Goal: Information Seeking & Learning: Learn about a topic

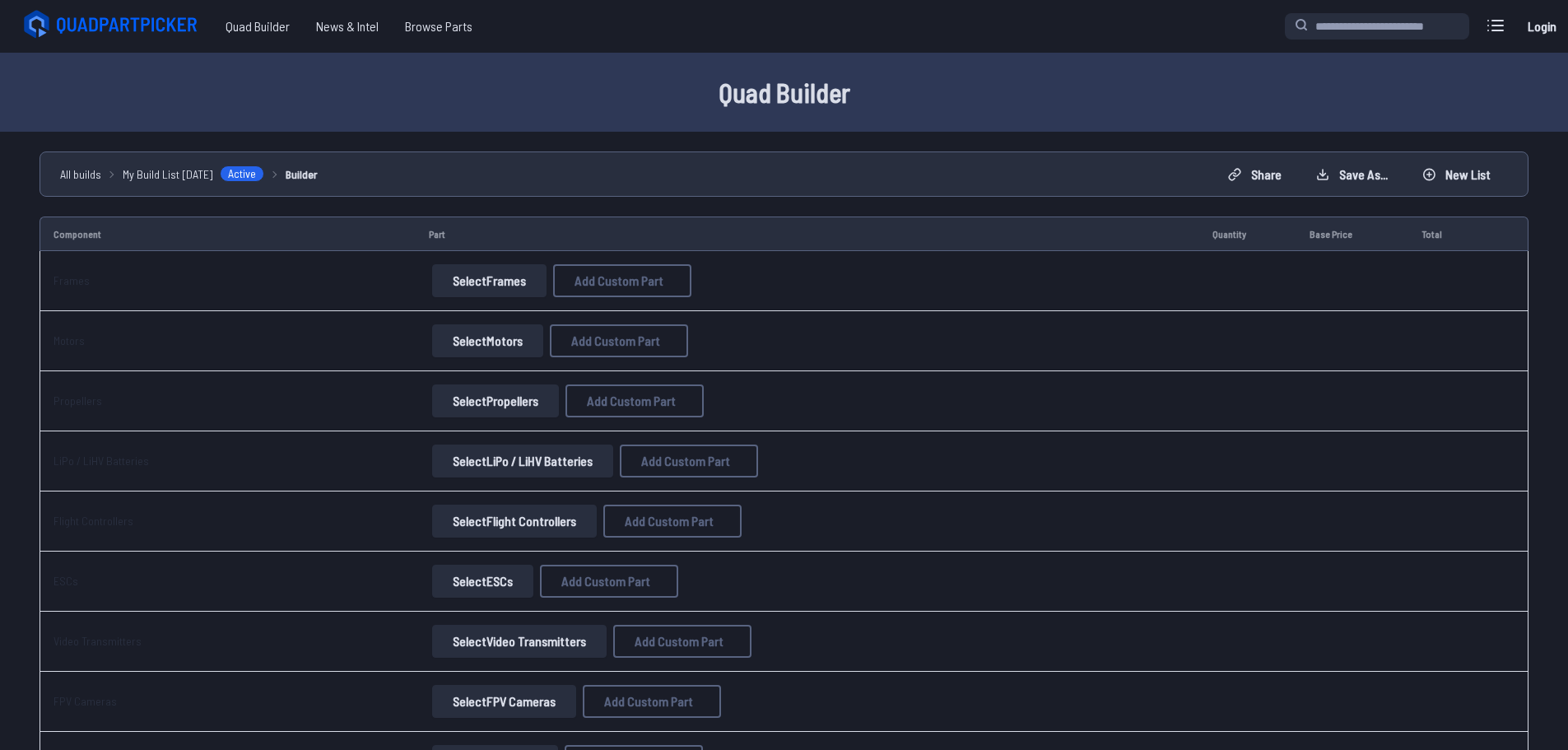
click at [507, 274] on button "Select Frames" at bounding box center [489, 281] width 114 height 33
click at [493, 287] on button "Select Frames" at bounding box center [489, 281] width 114 height 33
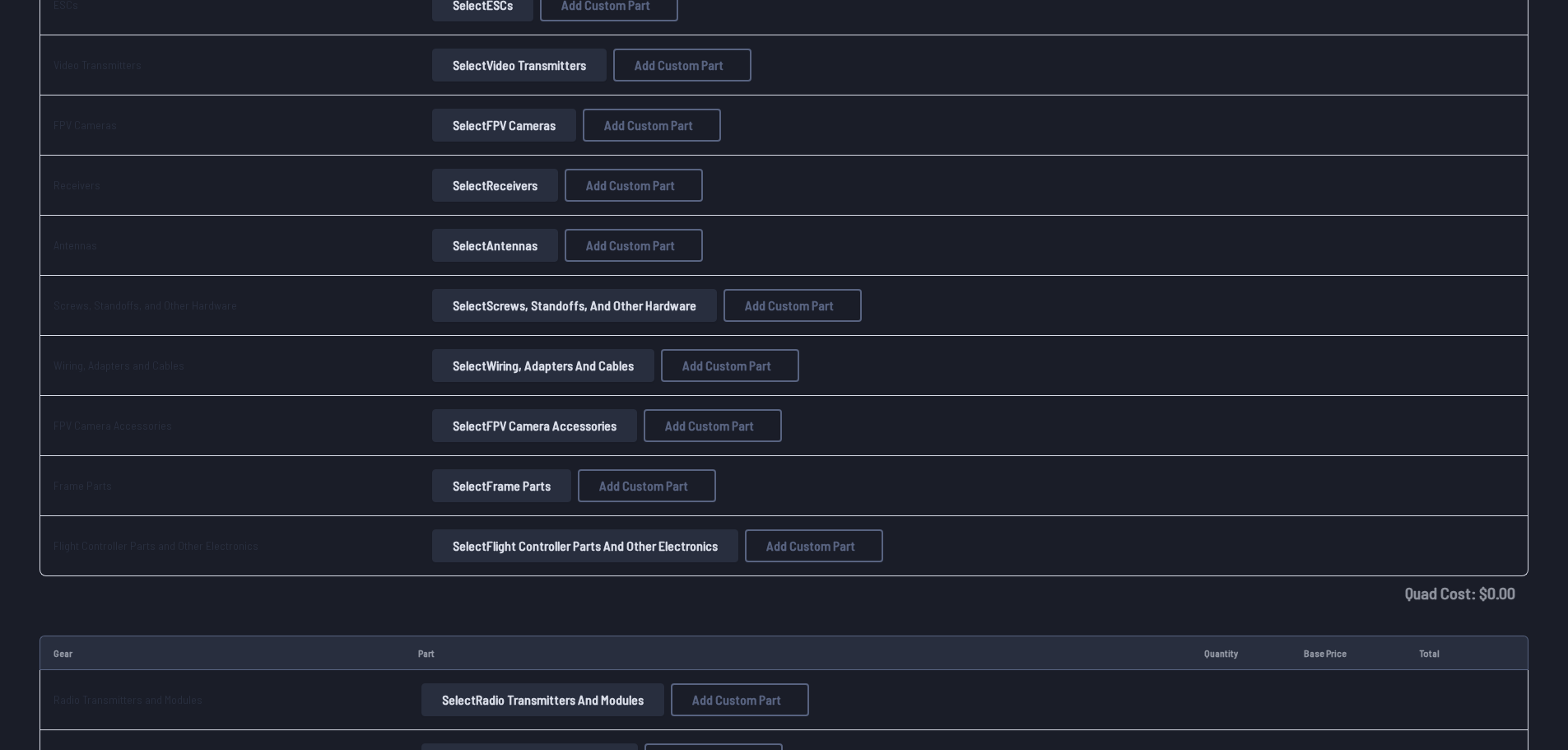
scroll to position [63, 0]
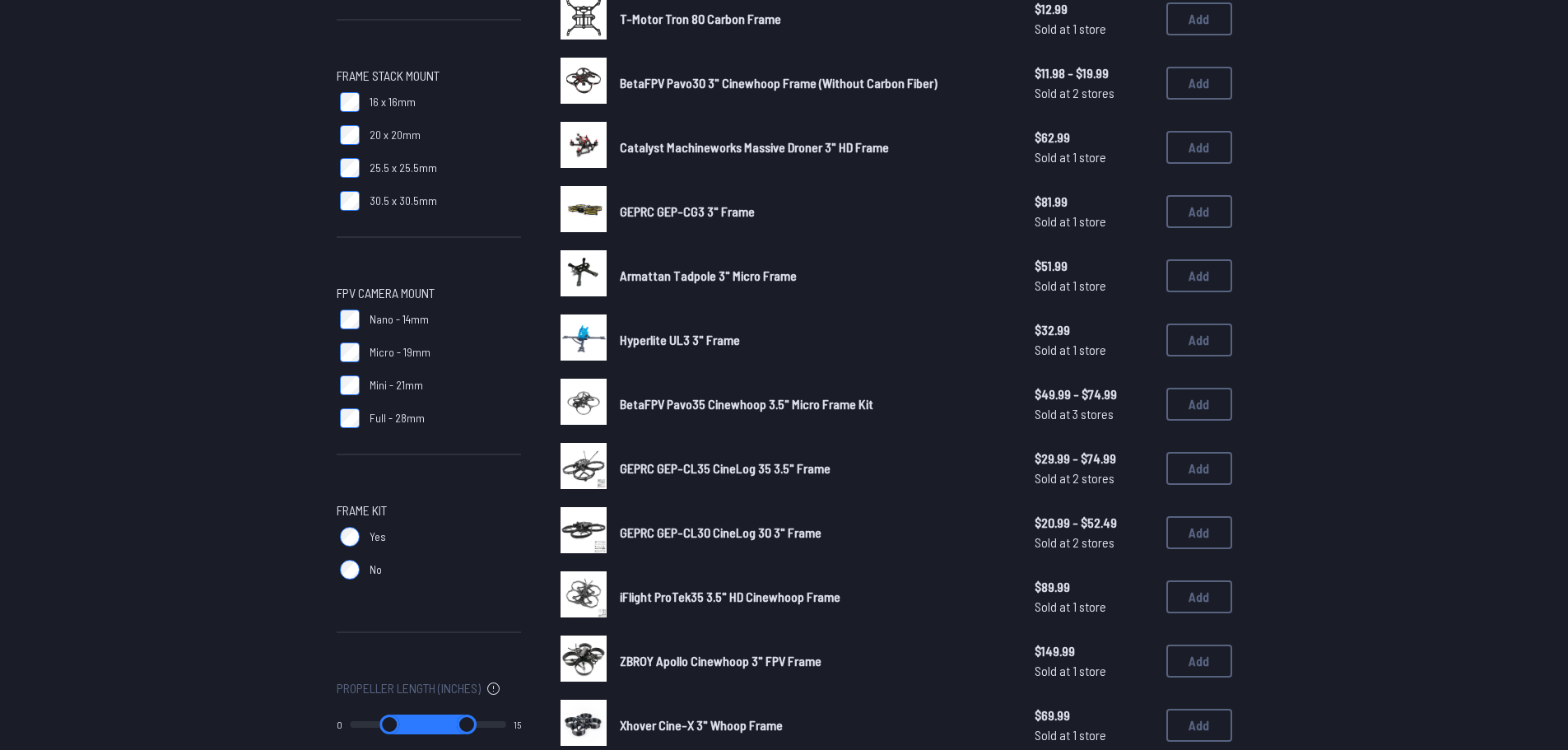
scroll to position [906, 0]
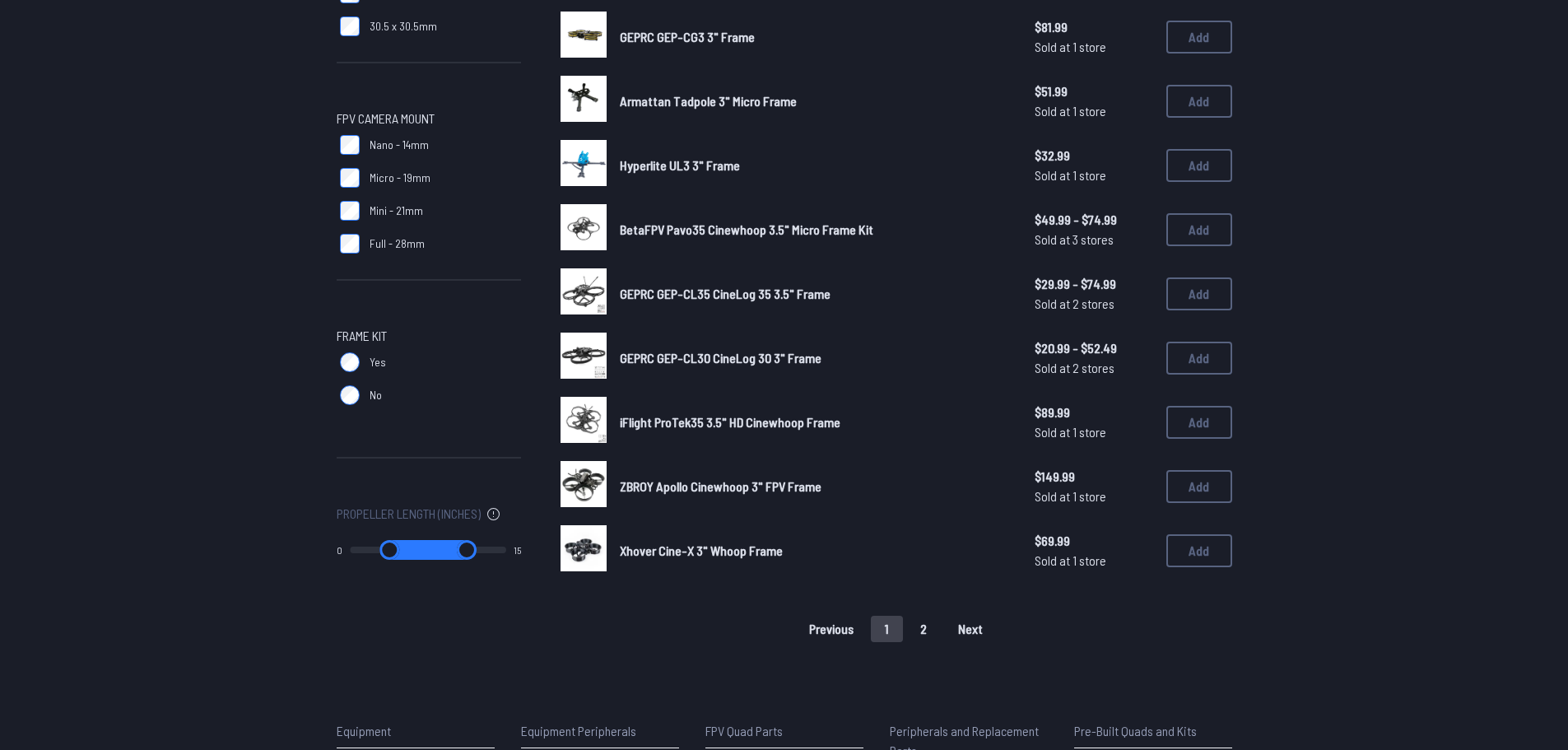
click at [928, 629] on button "2" at bounding box center [923, 628] width 34 height 26
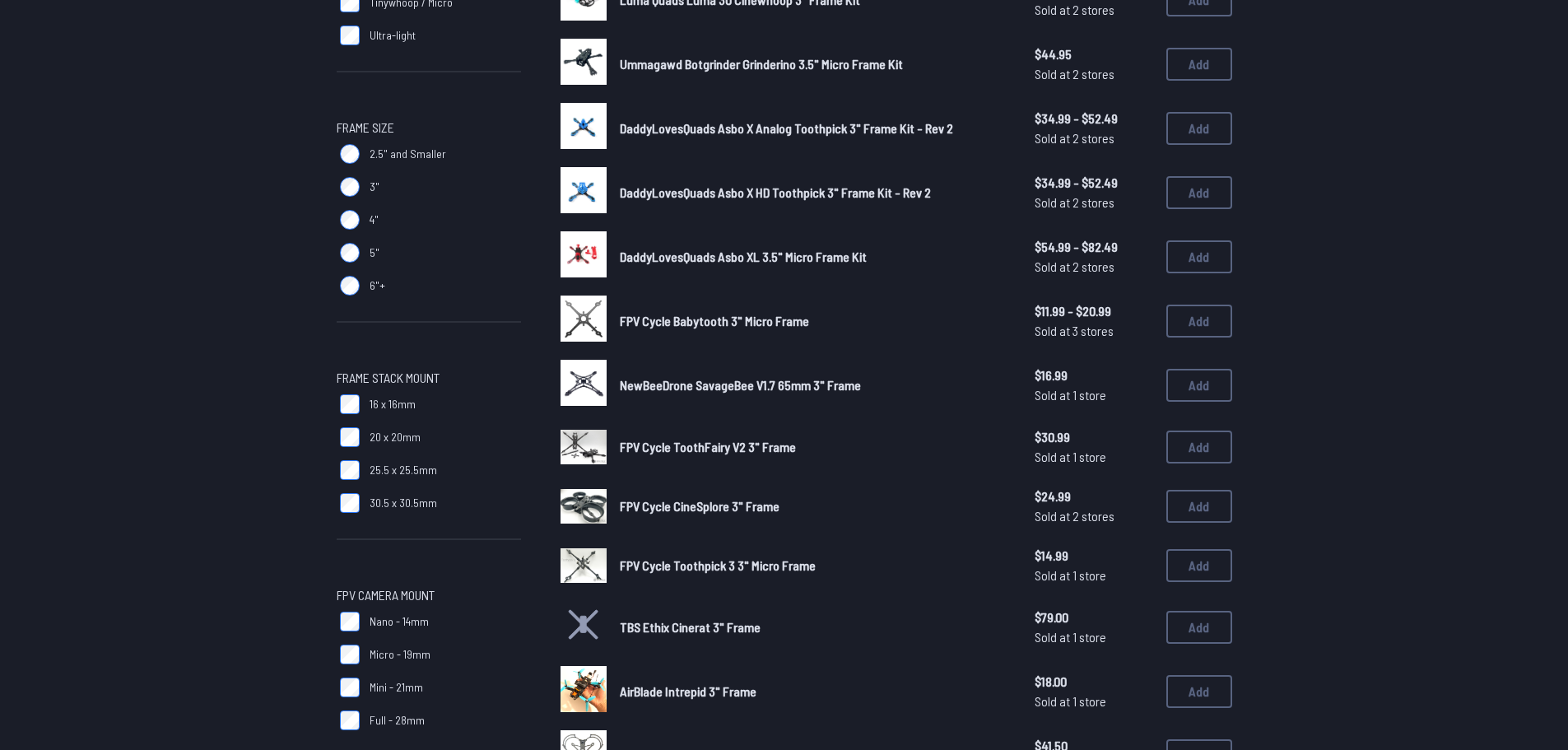
scroll to position [476, 0]
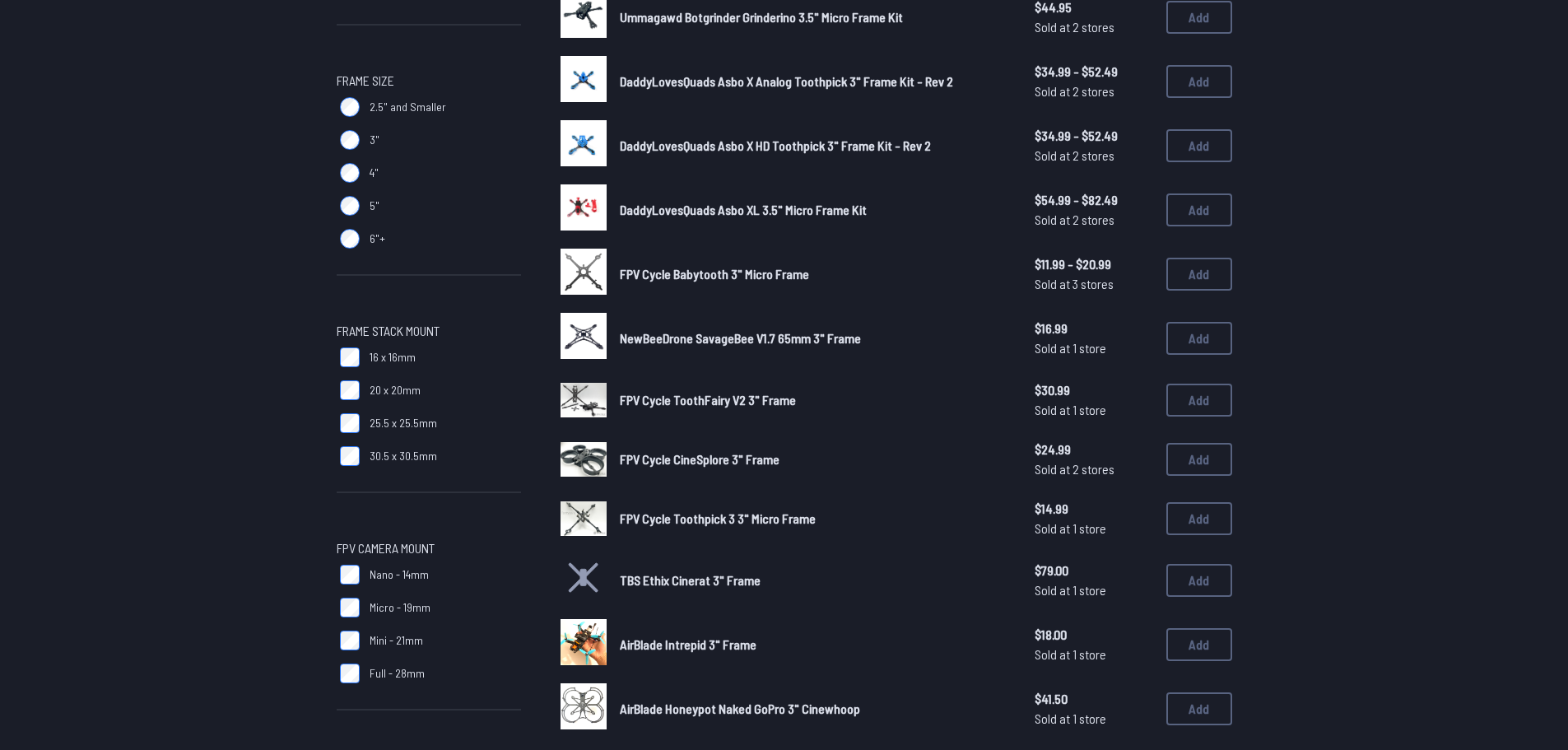
click at [753, 212] on span "DaddyLovesQuads Asbo XL 3.5" Micro Frame Kit" at bounding box center [743, 209] width 247 height 16
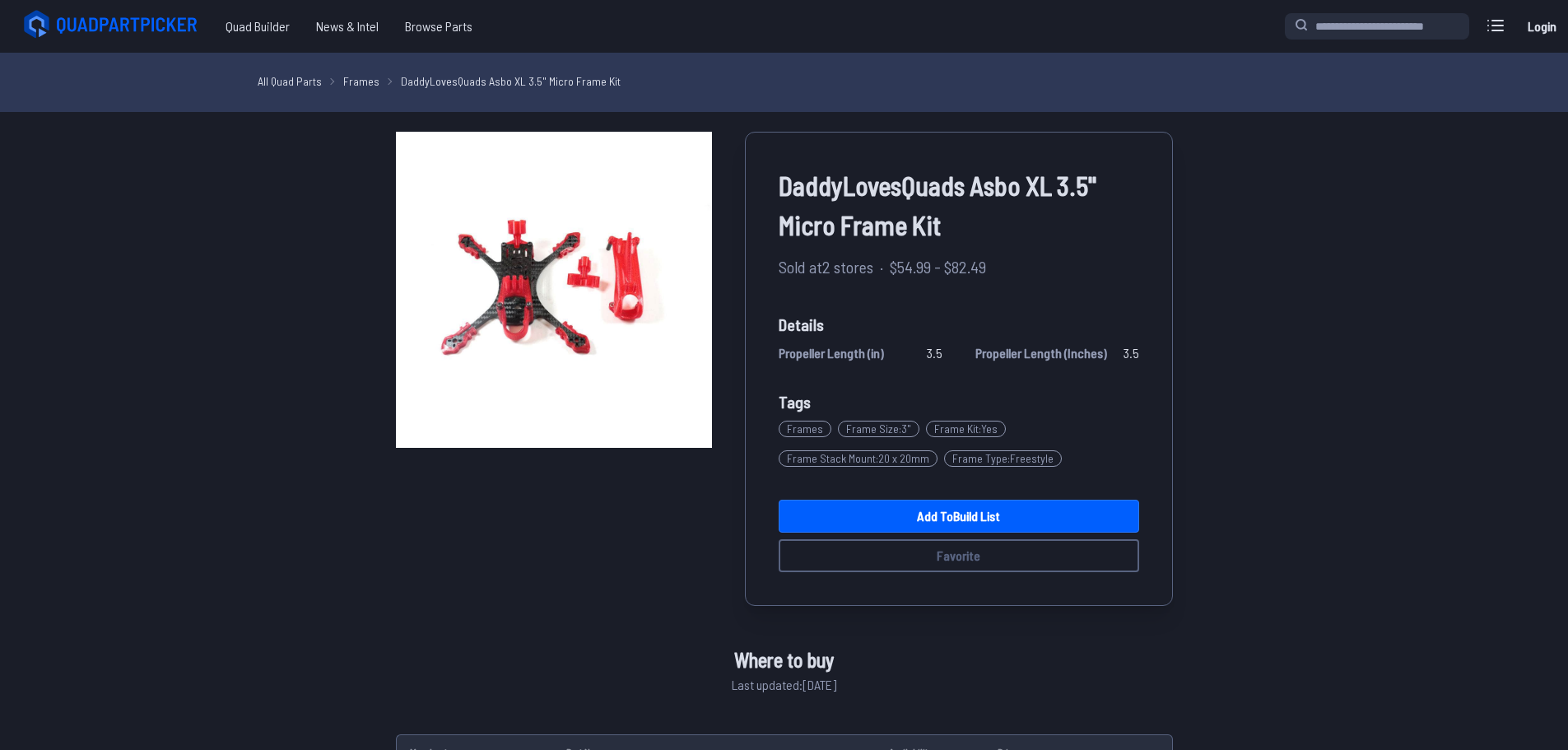
click at [880, 455] on span "Frame Stack Mount : 20 x 20mm" at bounding box center [858, 458] width 159 height 17
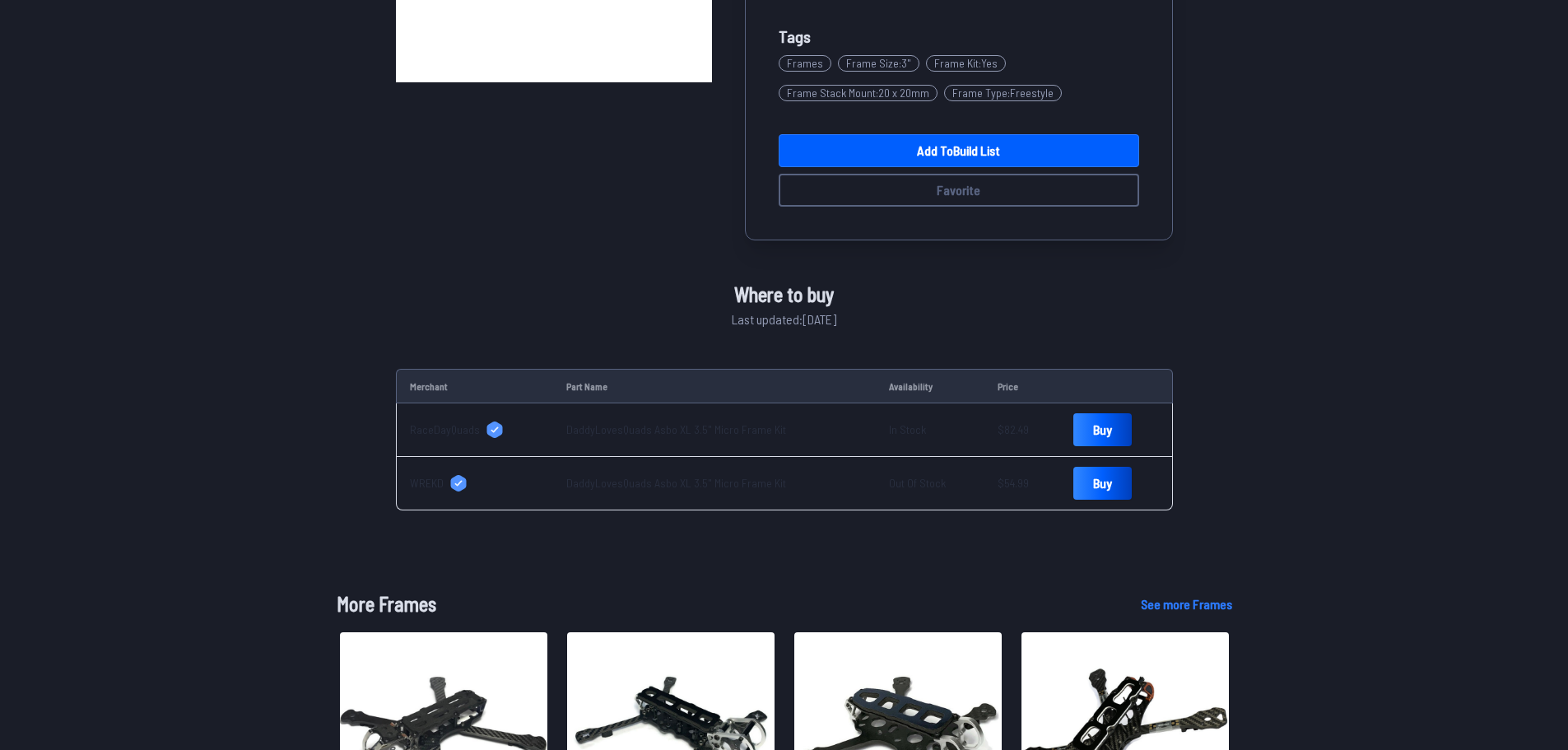
scroll to position [494, 0]
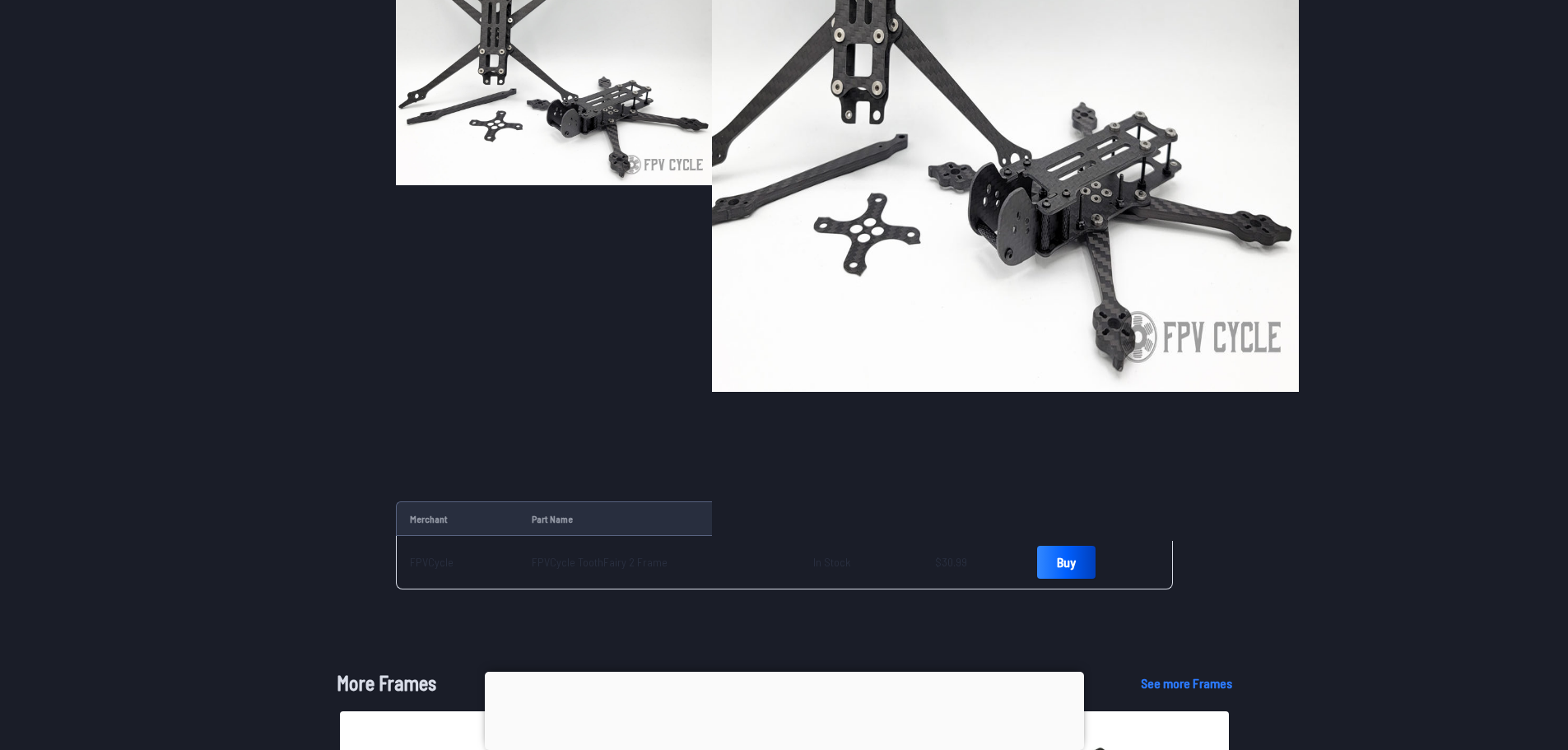
scroll to position [247, 0]
